Goal: Check status

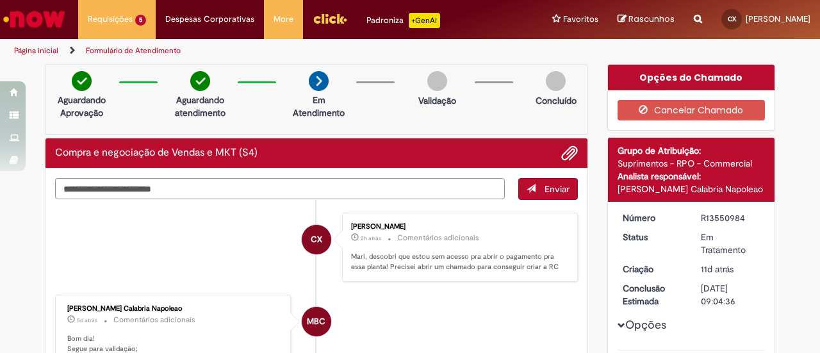
click at [134, 216] on li "CX [PERSON_NAME] 2h atrás 2 horas atrás Comentários adicionais Mari, descobri q…" at bounding box center [316, 248] width 523 height 70
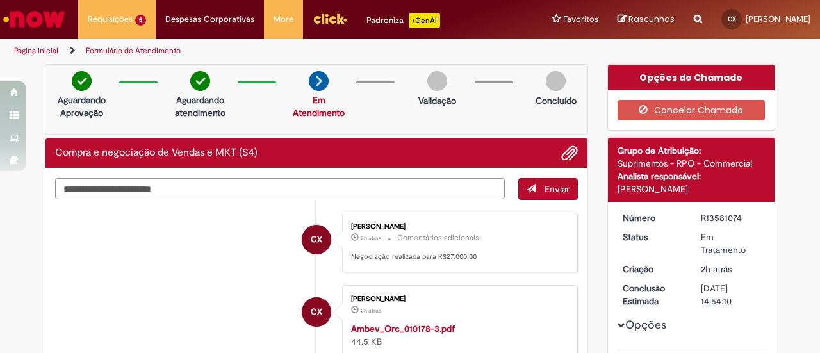
scroll to position [64, 0]
